Goal: Navigation & Orientation: Understand site structure

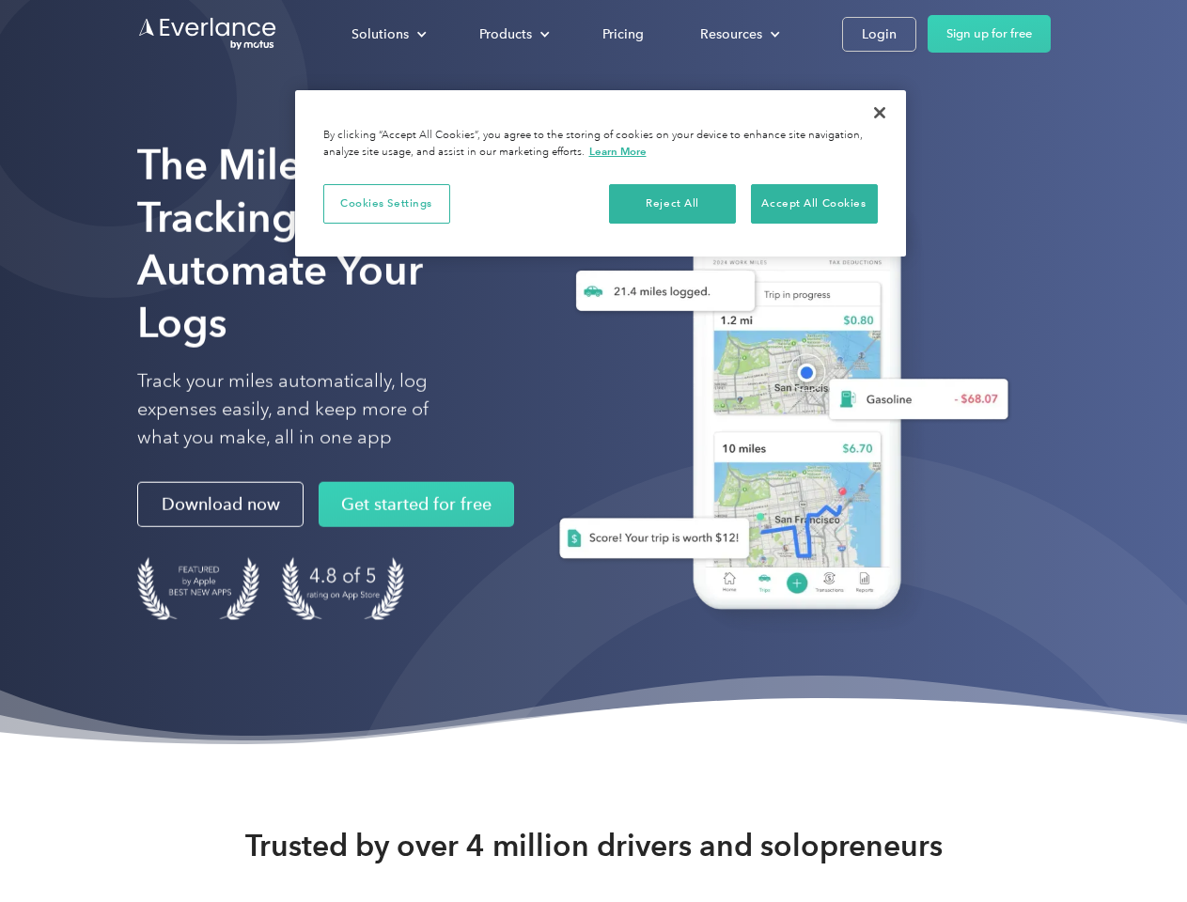
click at [388, 34] on div "Solutions" at bounding box center [380, 34] width 57 height 23
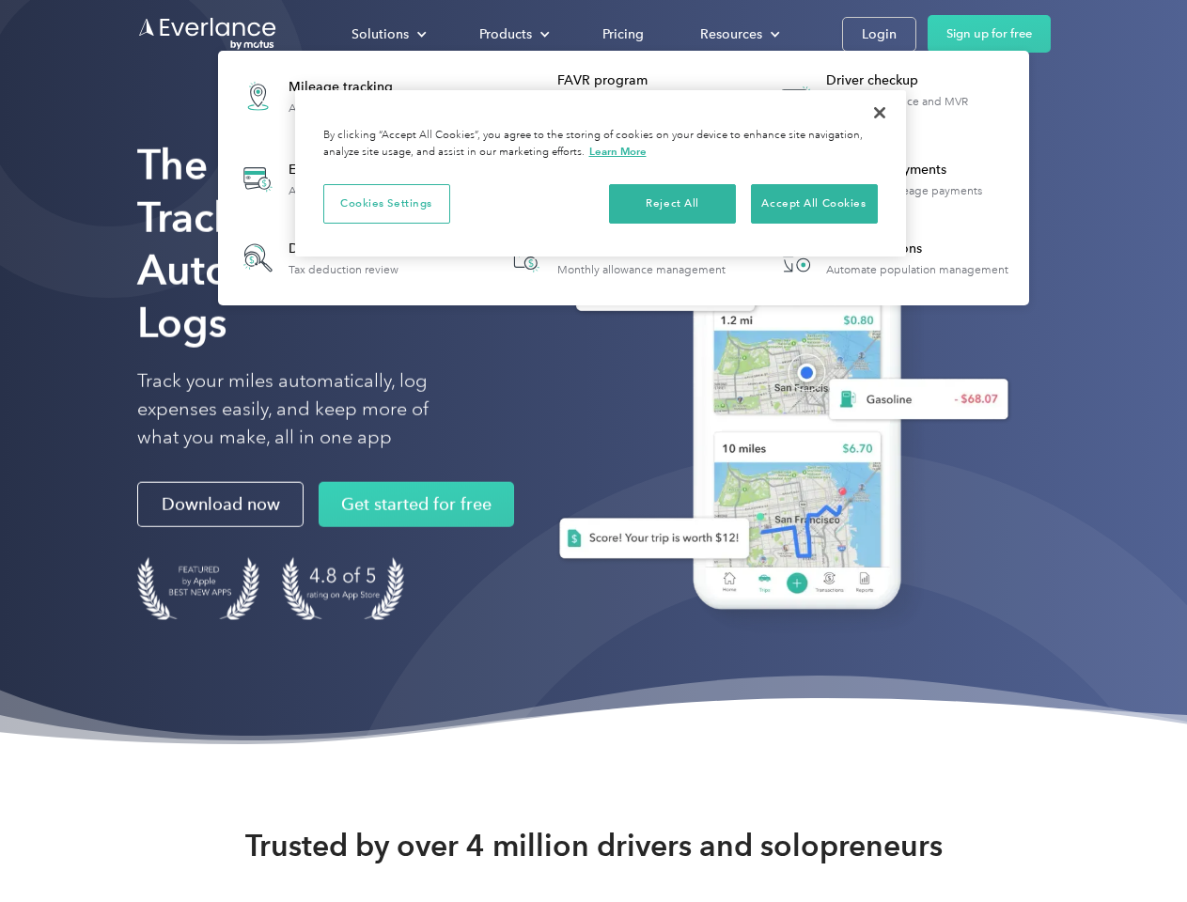
click at [512, 34] on div "Products" at bounding box center [505, 34] width 53 height 23
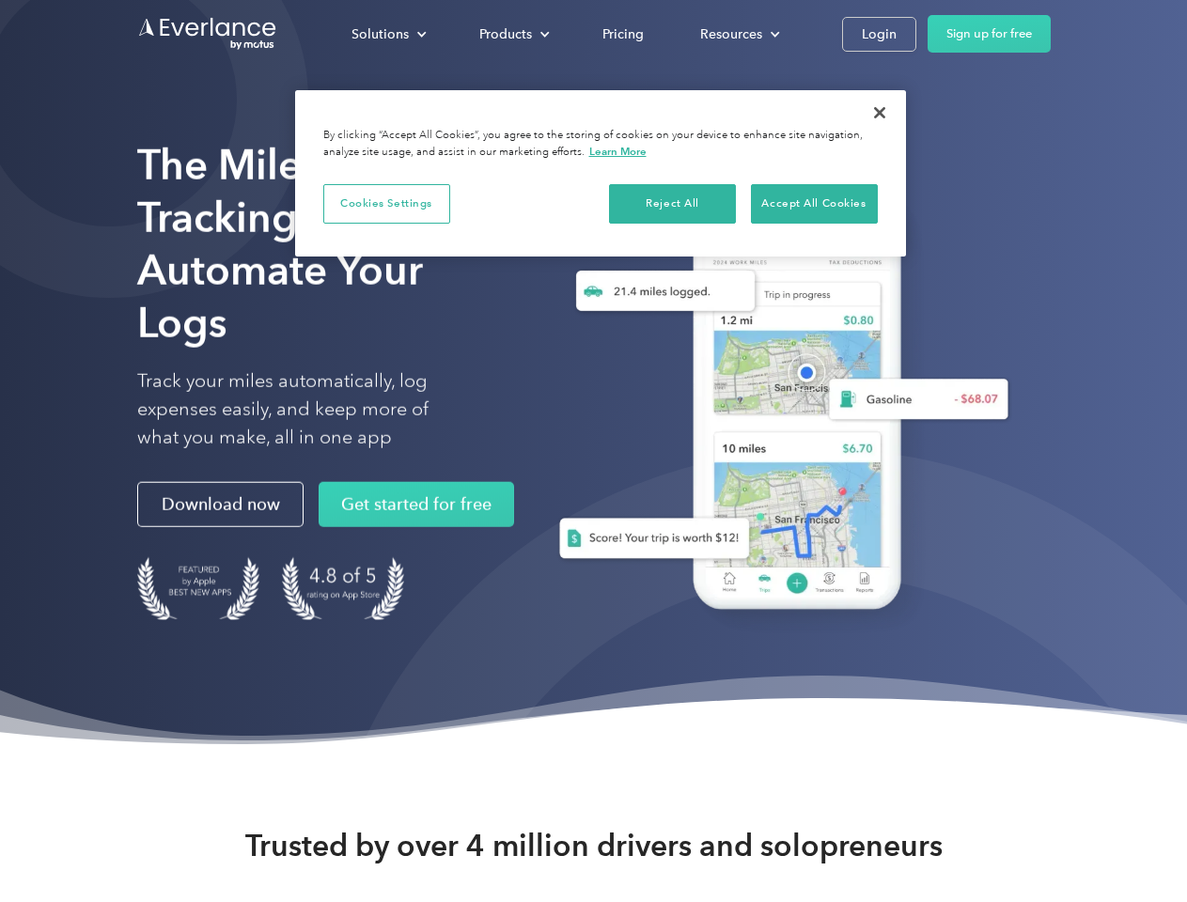
click at [738, 34] on div "Resources" at bounding box center [731, 34] width 62 height 23
click at [386, 203] on button "Cookies Settings" at bounding box center [386, 203] width 127 height 39
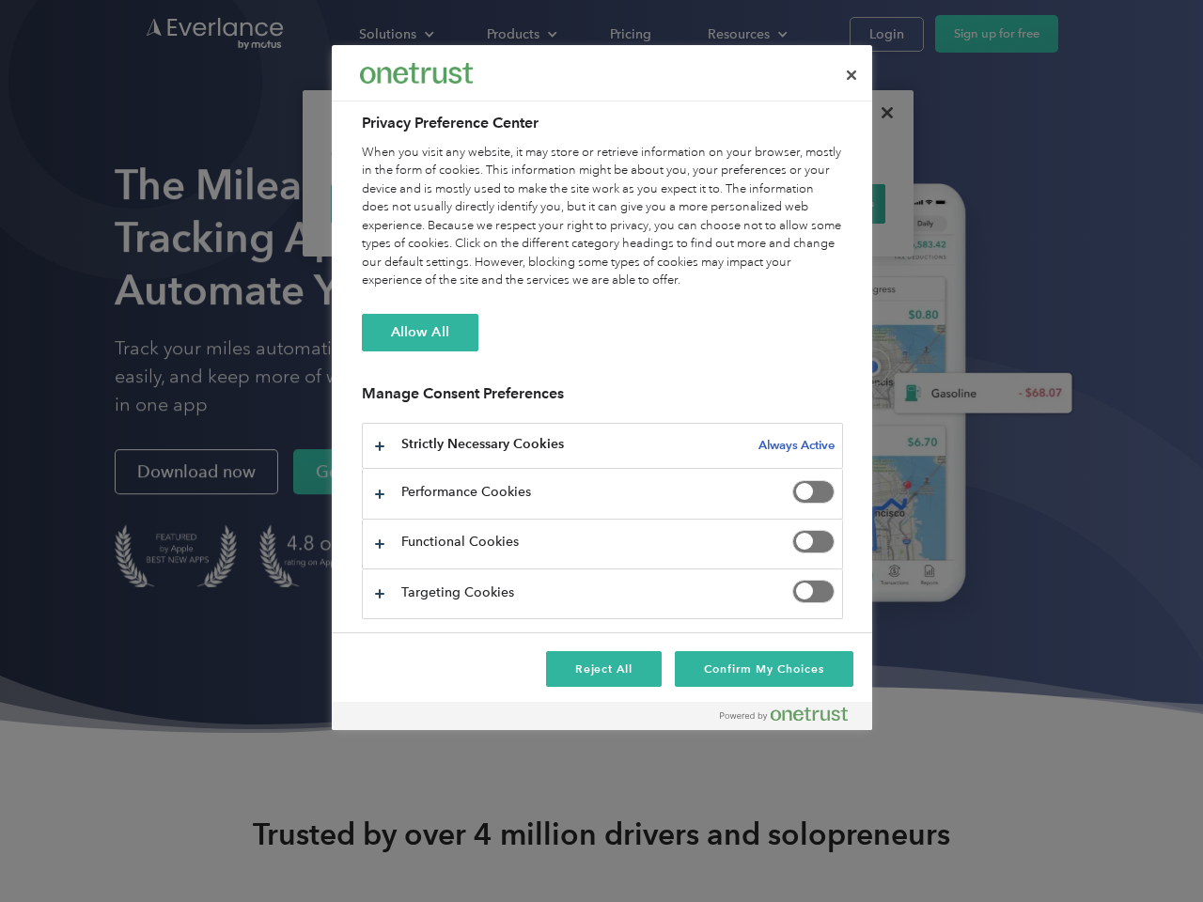
click at [673, 203] on div "When you visit any website, it may store or retrieve information on your browse…" at bounding box center [602, 217] width 481 height 147
click at [814, 203] on div "When you visit any website, it may store or retrieve information on your browse…" at bounding box center [602, 217] width 481 height 147
click at [880, 113] on div at bounding box center [601, 451] width 1203 height 902
